Goal: Task Accomplishment & Management: Manage account settings

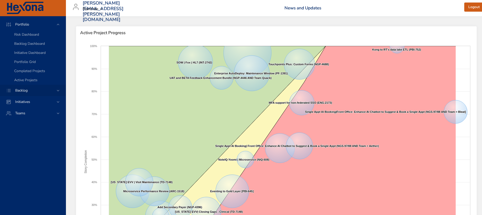
click at [56, 91] on icon at bounding box center [57, 90] width 5 height 5
click at [36, 45] on span "Backlog Details" at bounding box center [26, 46] width 24 height 5
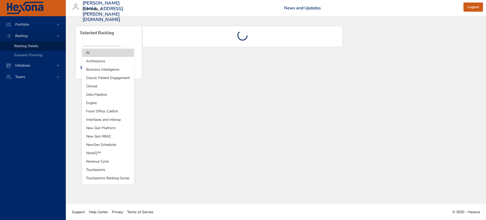
click at [113, 55] on body "Portfolio Backlog Backlog Details Scenario Planning Initiatives Teams [PERSON_N…" at bounding box center [243, 110] width 486 height 220
click at [103, 164] on li "Revenue Cycle" at bounding box center [108, 161] width 52 height 8
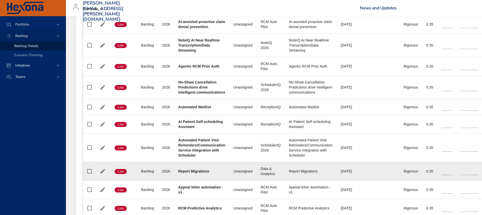
scroll to position [348, 0]
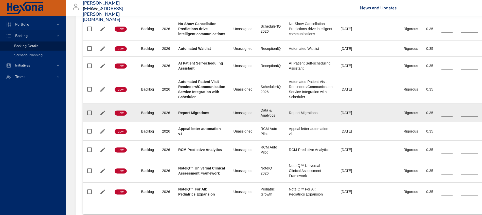
type input "**"
type input "*"
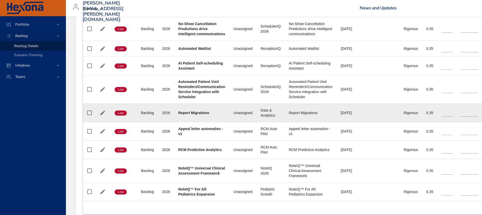
type input "*"
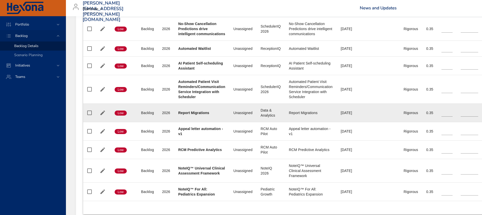
type input "*"
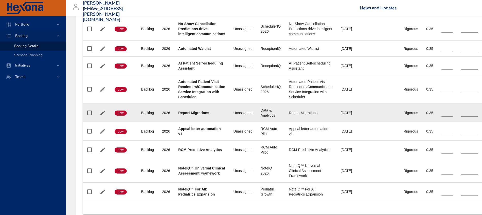
type input "*"
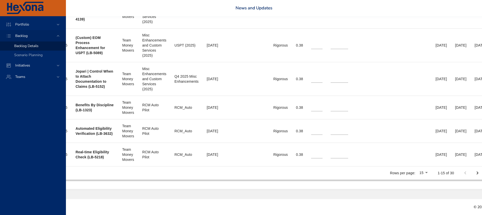
scroll to position [599, 163]
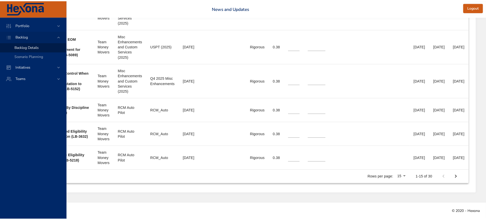
scroll to position [594, 159]
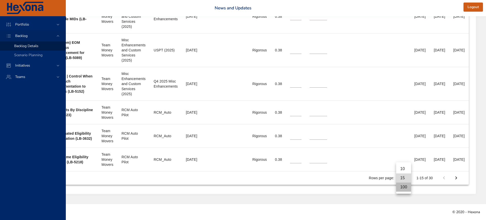
click at [405, 189] on li "100" at bounding box center [403, 187] width 15 height 9
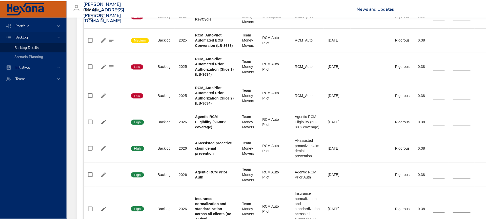
scroll to position [826, 0]
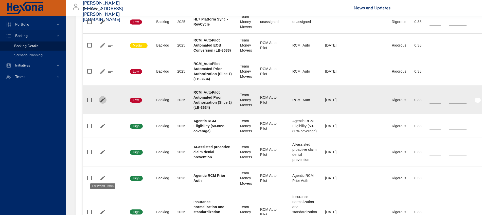
click at [102, 102] on icon "button" at bounding box center [102, 100] width 5 height 5
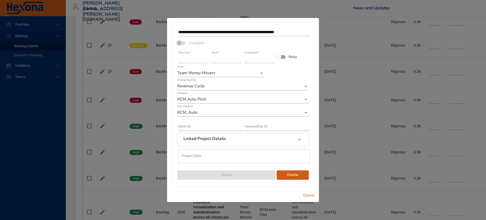
click at [289, 176] on span "Delete" at bounding box center [293, 175] width 24 height 6
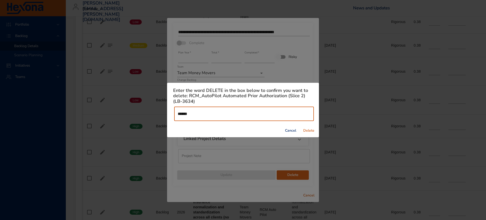
type input "******"
click at [307, 132] on span "Delete" at bounding box center [309, 131] width 12 height 6
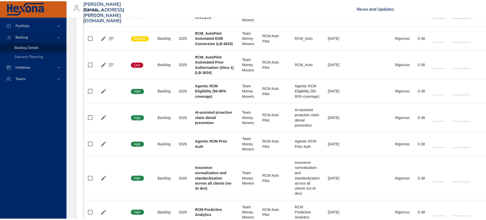
scroll to position [824, 0]
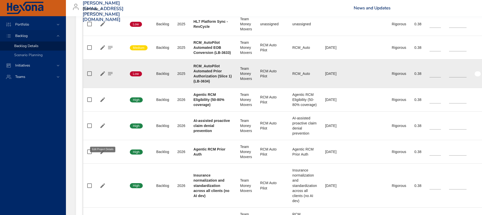
click at [103, 76] on icon "button" at bounding box center [102, 73] width 5 height 5
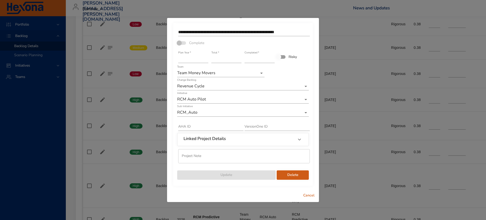
click at [290, 174] on span "Delete" at bounding box center [293, 175] width 24 height 6
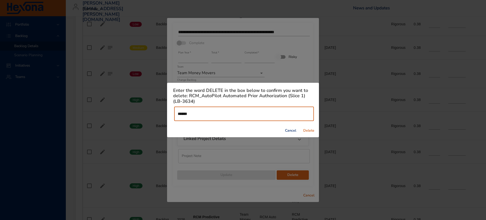
type input "******"
click at [312, 130] on span "Delete" at bounding box center [309, 131] width 12 height 6
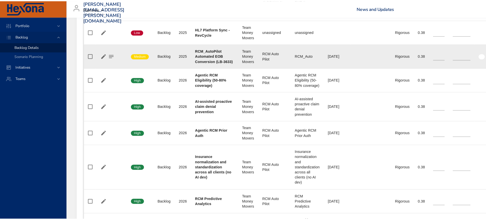
scroll to position [785, 0]
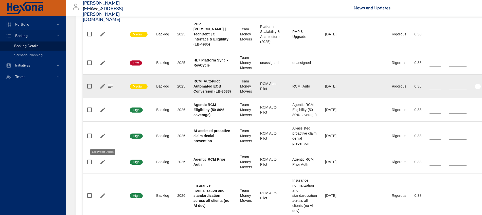
click at [102, 89] on icon "button" at bounding box center [103, 86] width 6 height 6
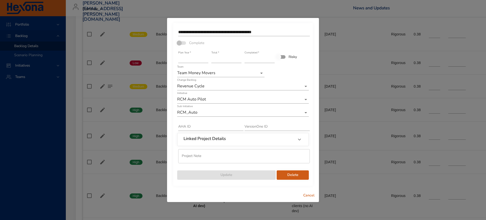
click at [217, 159] on input "text" at bounding box center [244, 156] width 132 height 14
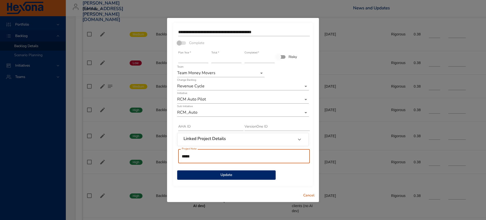
type input "******"
drag, startPoint x: 220, startPoint y: 156, endPoint x: 144, endPoint y: 152, distance: 75.9
click at [144, 152] on div "**********" at bounding box center [243, 110] width 486 height 220
click at [299, 174] on div at bounding box center [292, 172] width 33 height 6
click at [312, 195] on span "Cancel" at bounding box center [309, 196] width 12 height 6
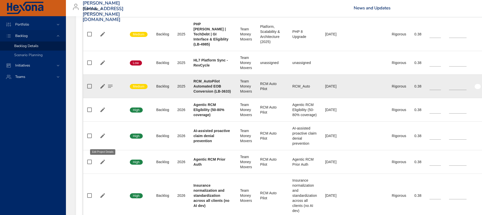
click at [100, 89] on icon "button" at bounding box center [103, 86] width 6 height 6
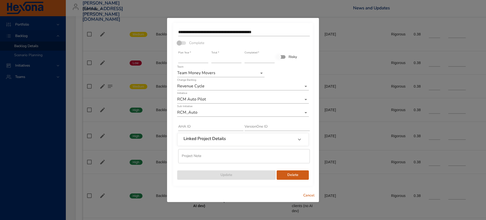
click at [295, 175] on span "Delete" at bounding box center [293, 175] width 24 height 6
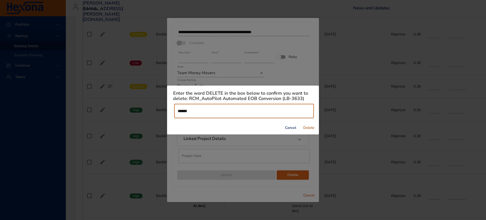
type input "******"
click at [311, 128] on span "Delete" at bounding box center [309, 128] width 12 height 6
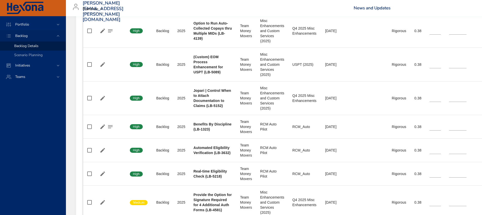
scroll to position [561, 0]
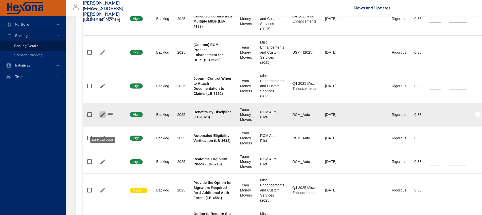
click at [102, 118] on icon "button" at bounding box center [103, 115] width 6 height 6
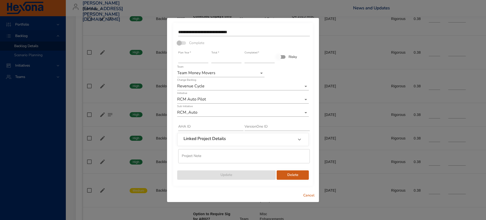
click at [240, 59] on input "*" at bounding box center [227, 59] width 30 height 8
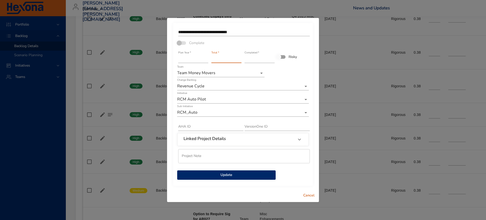
click at [240, 59] on input "*" at bounding box center [227, 59] width 30 height 8
type input "*"
click at [240, 59] on input "*" at bounding box center [227, 59] width 30 height 8
click at [225, 175] on span "Update" at bounding box center [226, 175] width 90 height 6
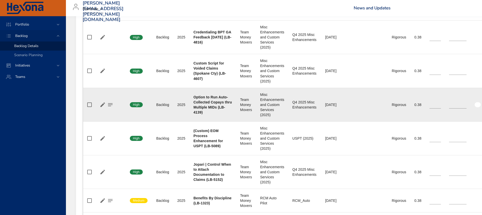
scroll to position [507, 0]
